Goal: Transaction & Acquisition: Book appointment/travel/reservation

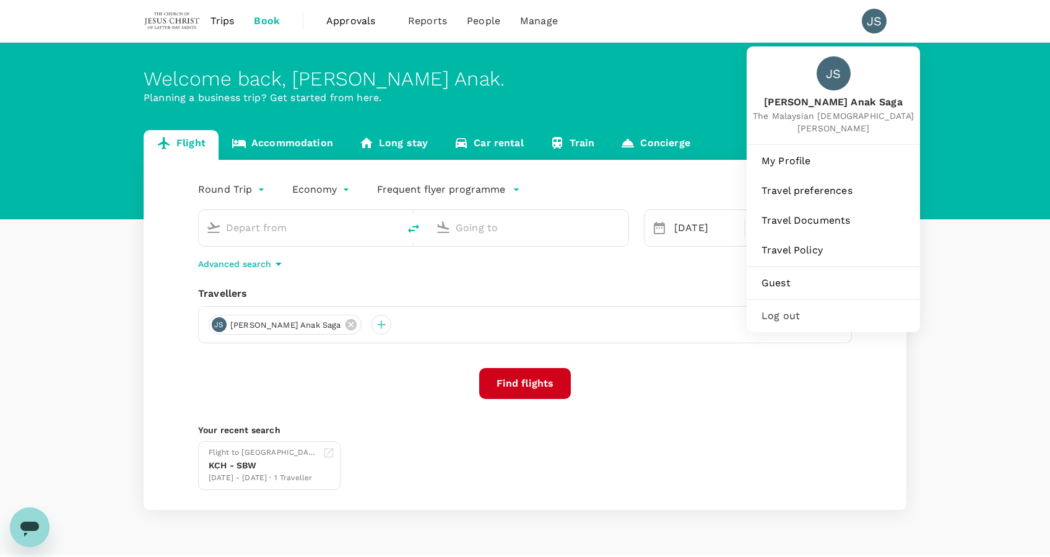
type input "Kuching Intl (KCH)"
type input "Miri, [GEOGRAPHIC_DATA] (any)"
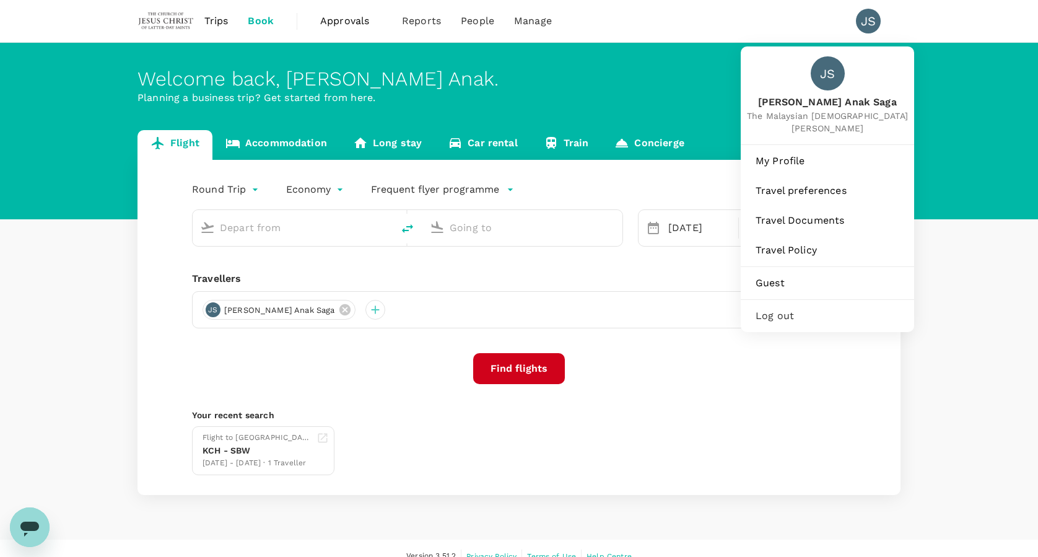
type input "Kuching Intl (KCH)"
type input "Miri, [GEOGRAPHIC_DATA] (any)"
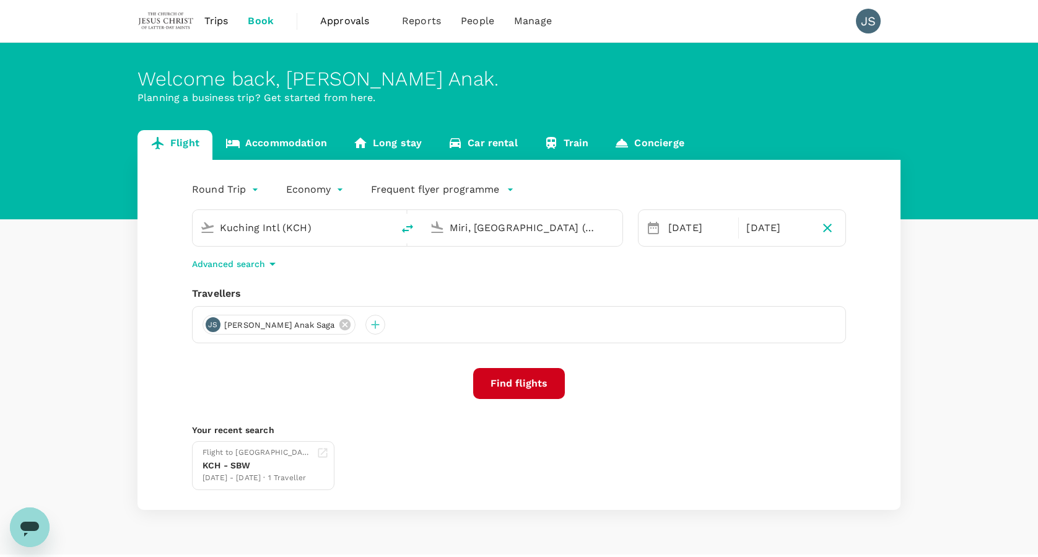
drag, startPoint x: 332, startPoint y: 228, endPoint x: 220, endPoint y: 246, distance: 113.0
click at [220, 246] on div "Round Trip roundtrip Economy economy Frequent flyer programme Kuching Intl (KCH…" at bounding box center [518, 335] width 763 height 350
click at [523, 392] on button "Find flights" at bounding box center [519, 383] width 92 height 31
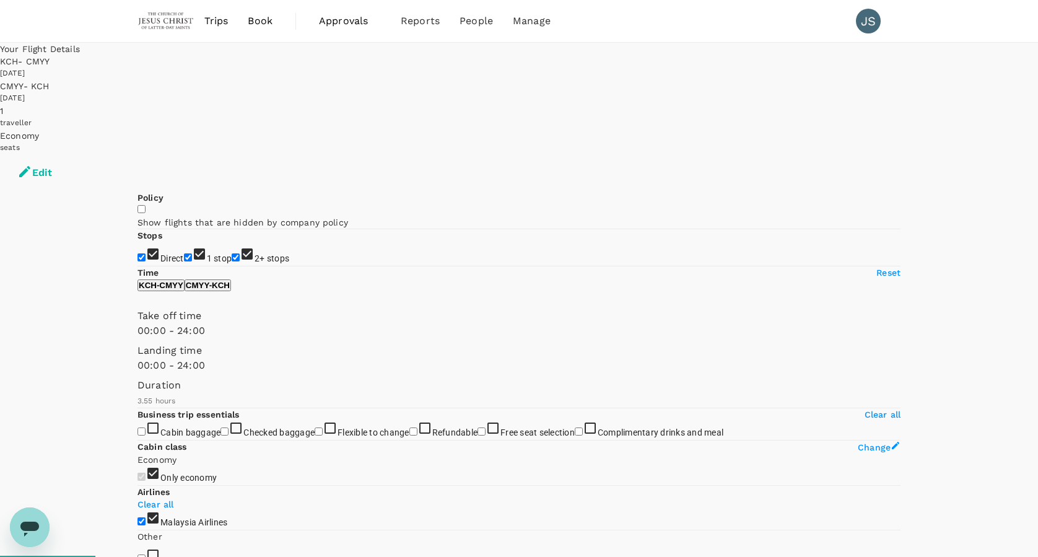
type input "610"
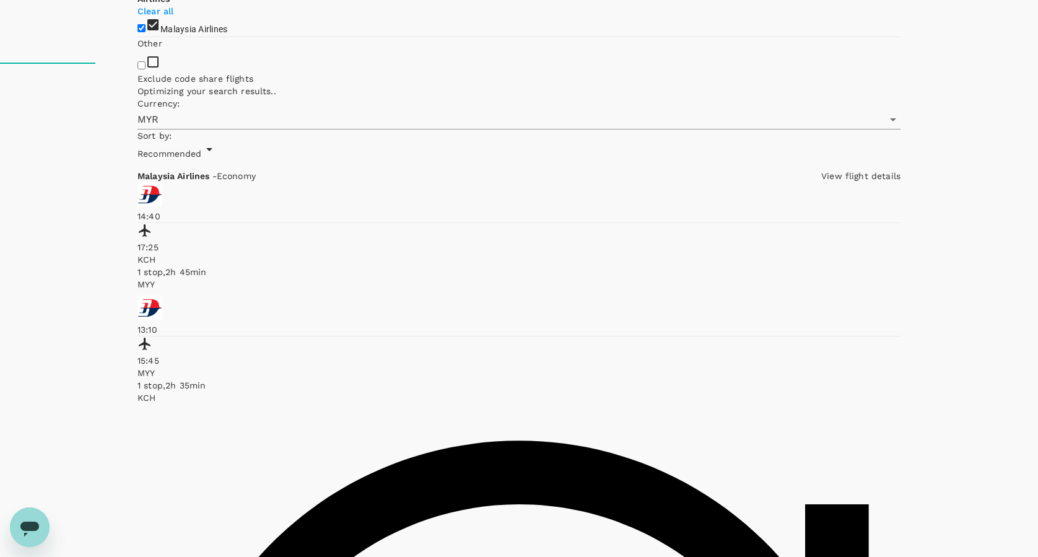
scroll to position [501, 0]
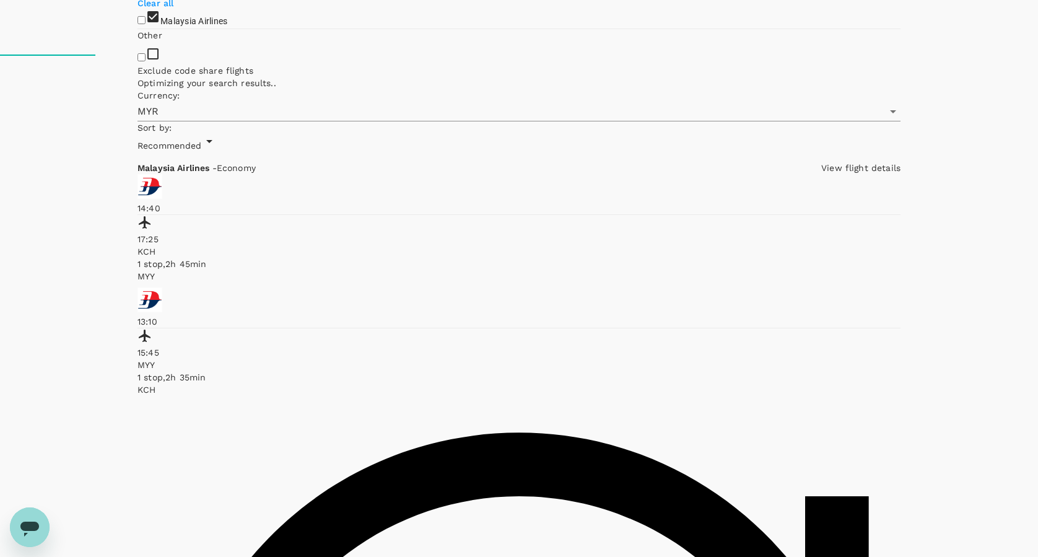
checkbox input "false"
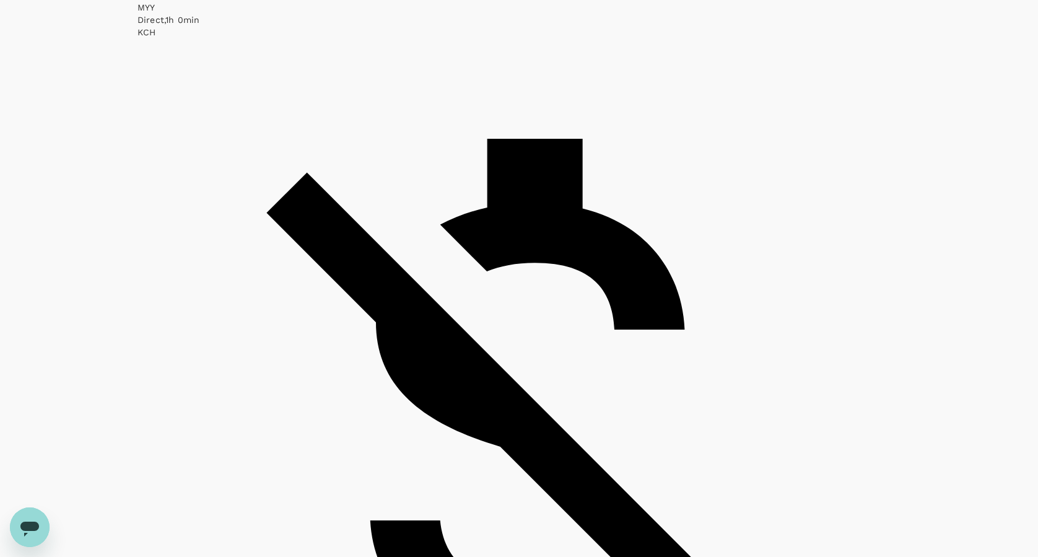
scroll to position [2791, 0]
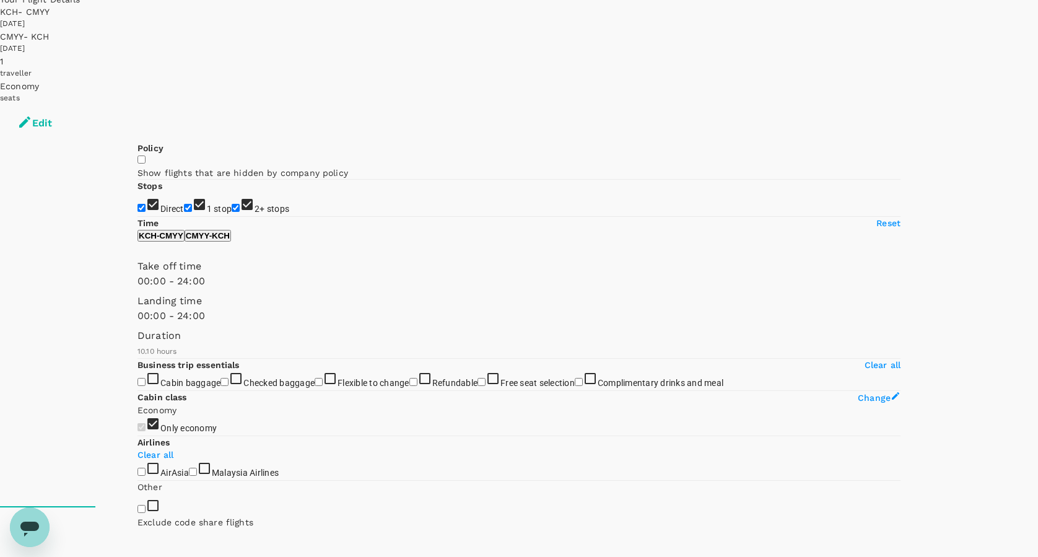
scroll to position [0, 0]
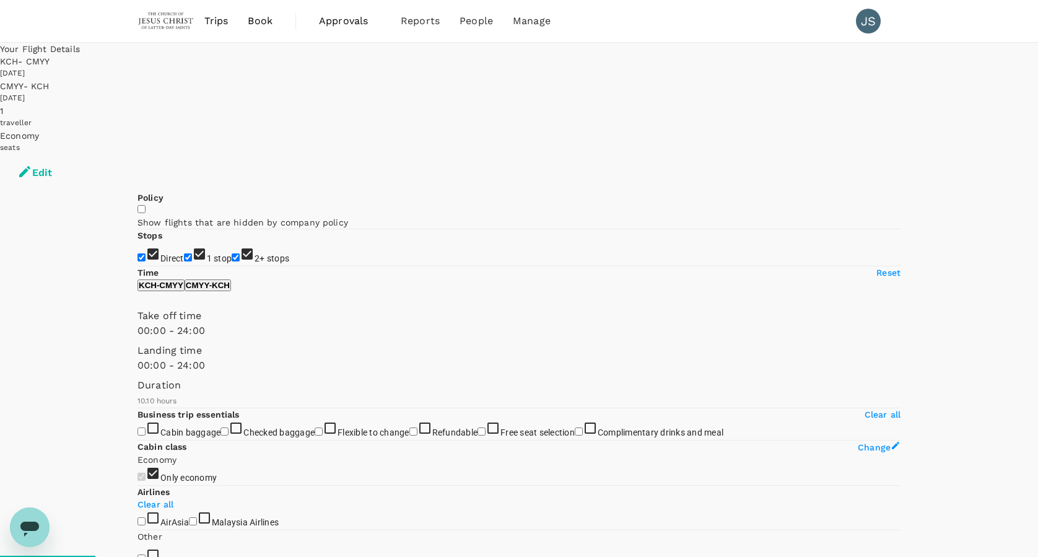
click at [232, 253] on input "2+ stops" at bounding box center [236, 257] width 8 height 8
checkbox input "false"
click at [184, 253] on input "1 stop" at bounding box center [188, 257] width 8 height 8
checkbox input "false"
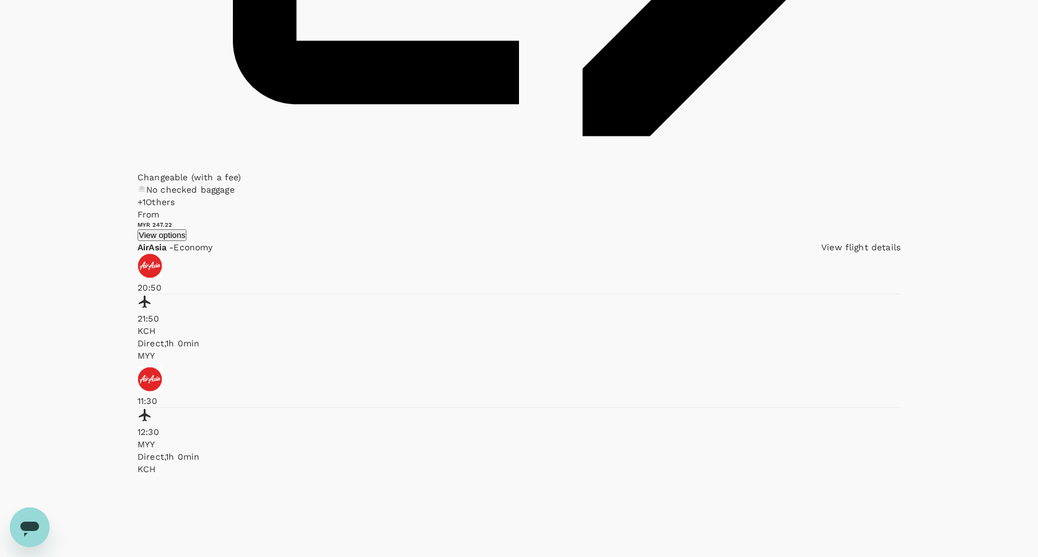
scroll to position [2791, 0]
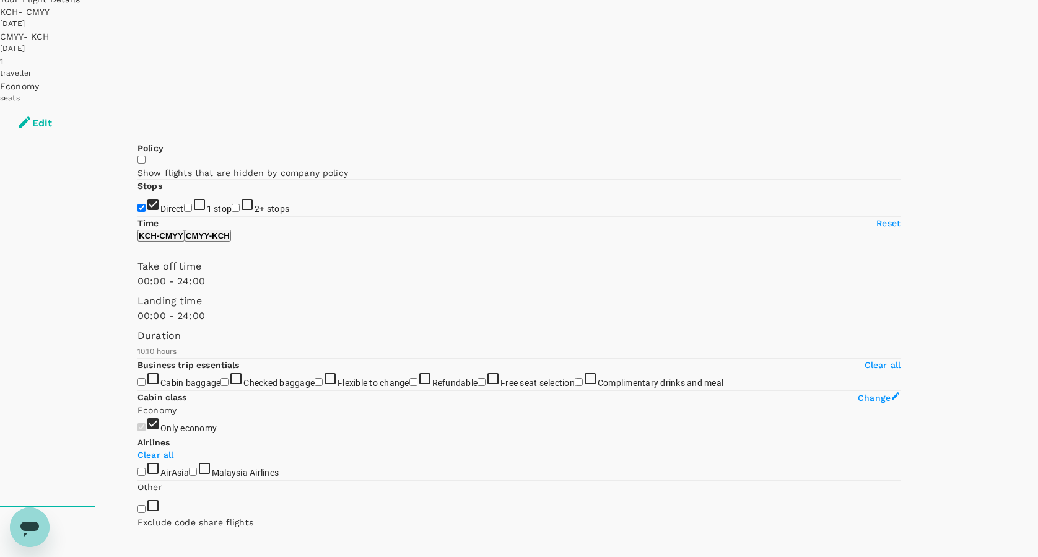
scroll to position [0, 0]
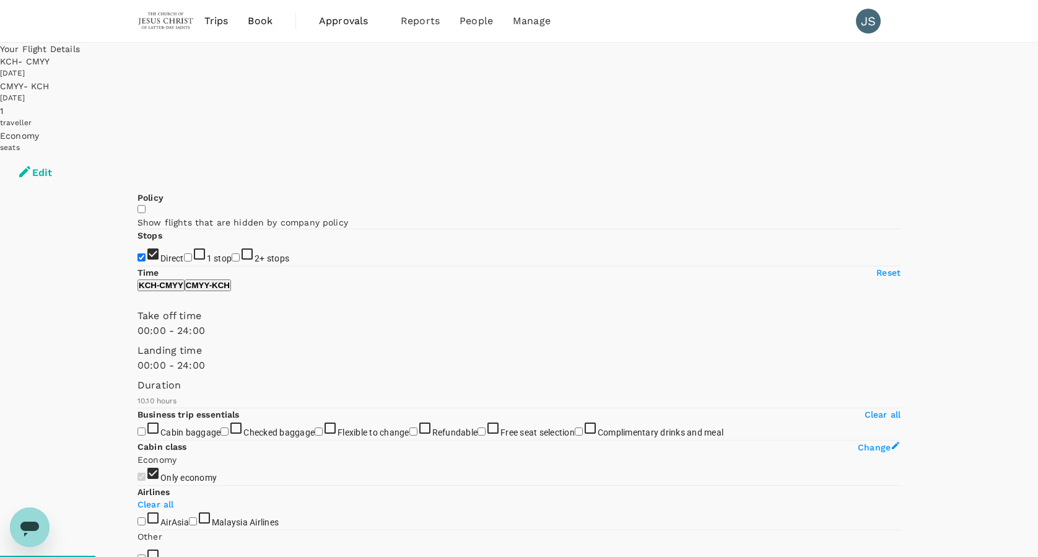
drag, startPoint x: 437, startPoint y: 479, endPoint x: 428, endPoint y: 477, distance: 9.0
drag, startPoint x: 506, startPoint y: 502, endPoint x: 501, endPoint y: 492, distance: 10.5
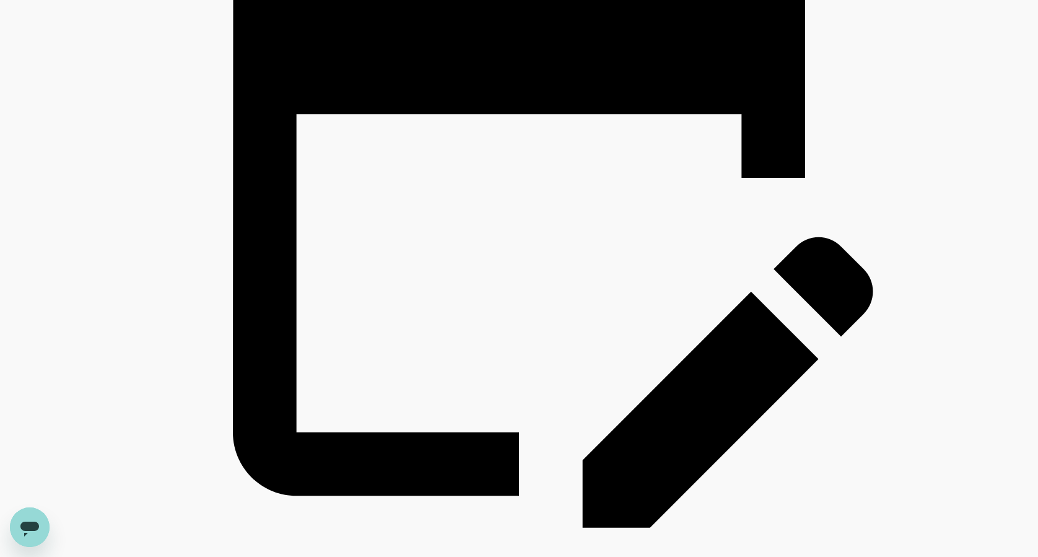
scroll to position [2046, 0]
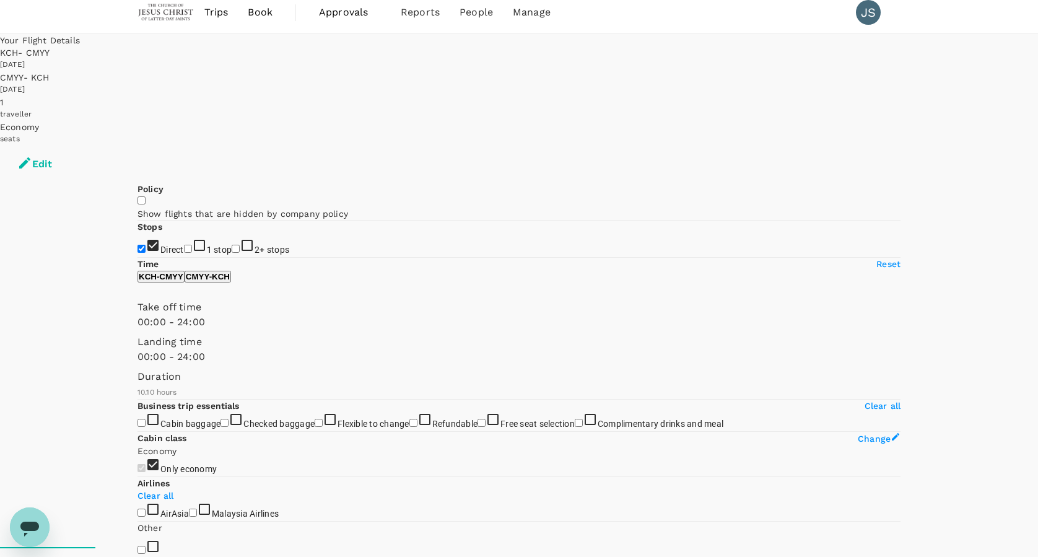
scroll to position [0, 0]
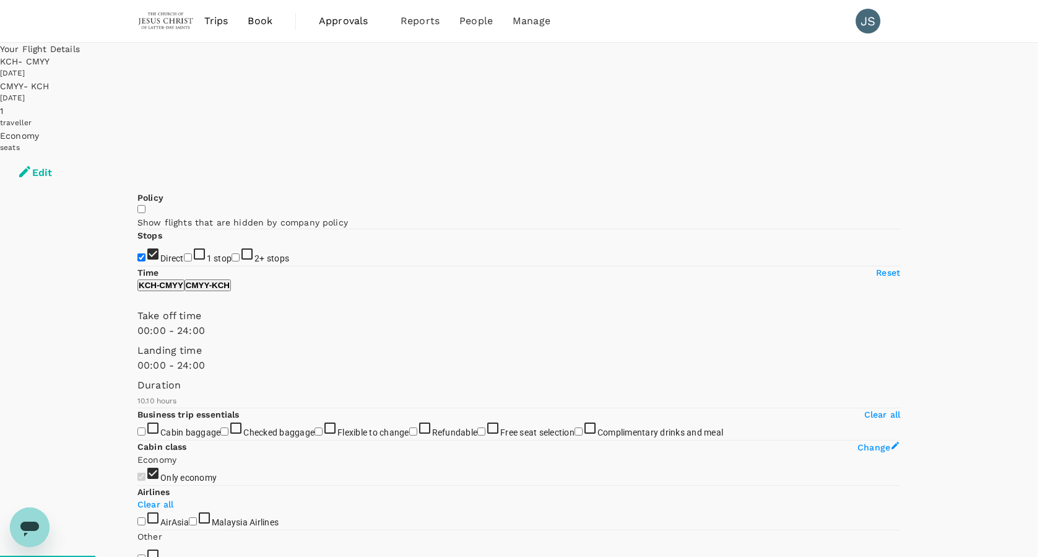
type input "610"
checkbox input "false"
